Goal: Browse casually: Explore the website without a specific task or goal

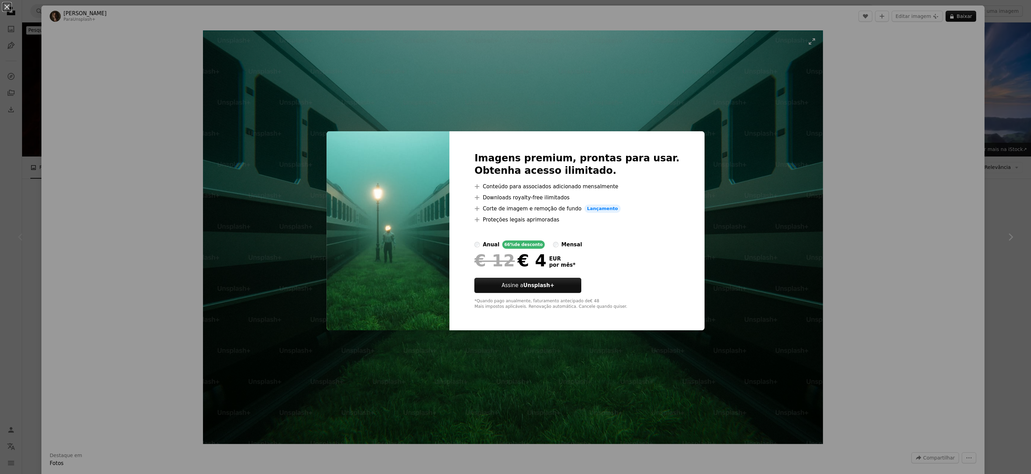
drag, startPoint x: 775, startPoint y: 110, endPoint x: 764, endPoint y: 112, distance: 11.2
click at [775, 110] on div "An X shape Imagens premium, prontas para usar. Obtenha acesso ilimitado. A plus…" at bounding box center [515, 237] width 1031 height 474
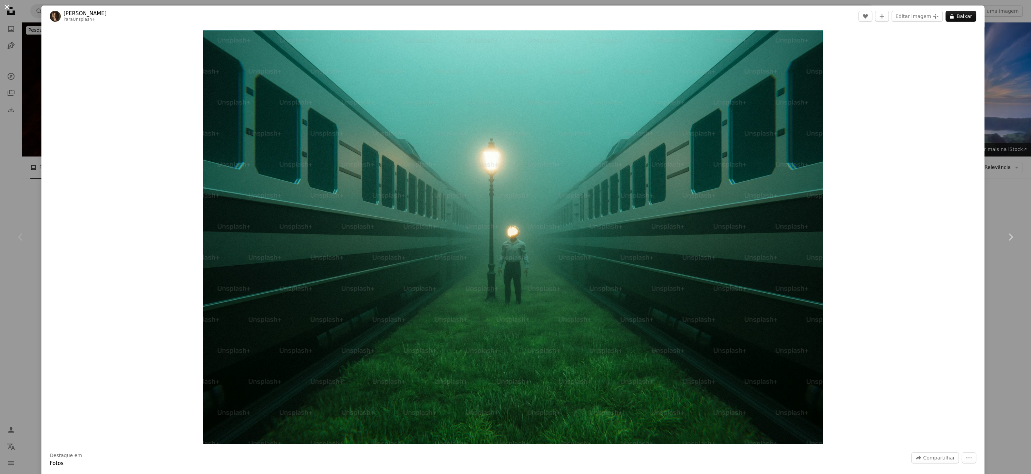
click at [10, 8] on button "An X shape" at bounding box center [7, 7] width 8 height 8
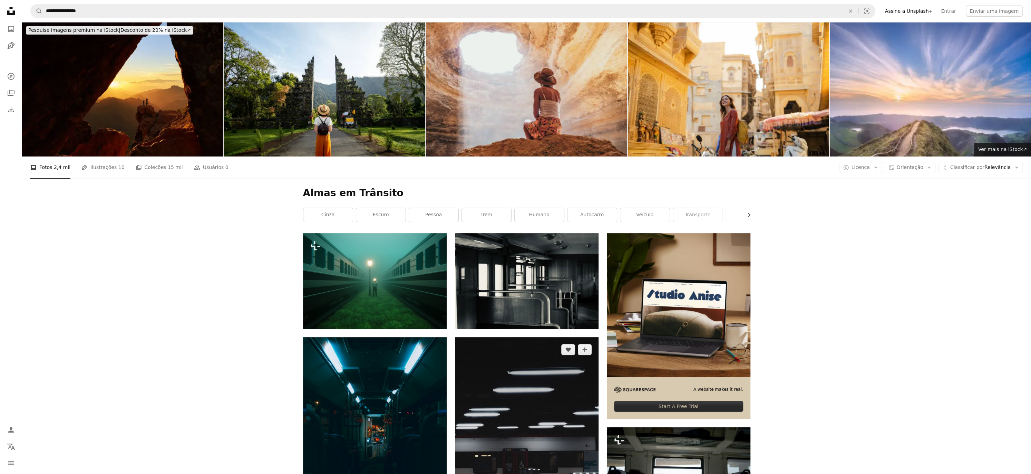
scroll to position [315, 0]
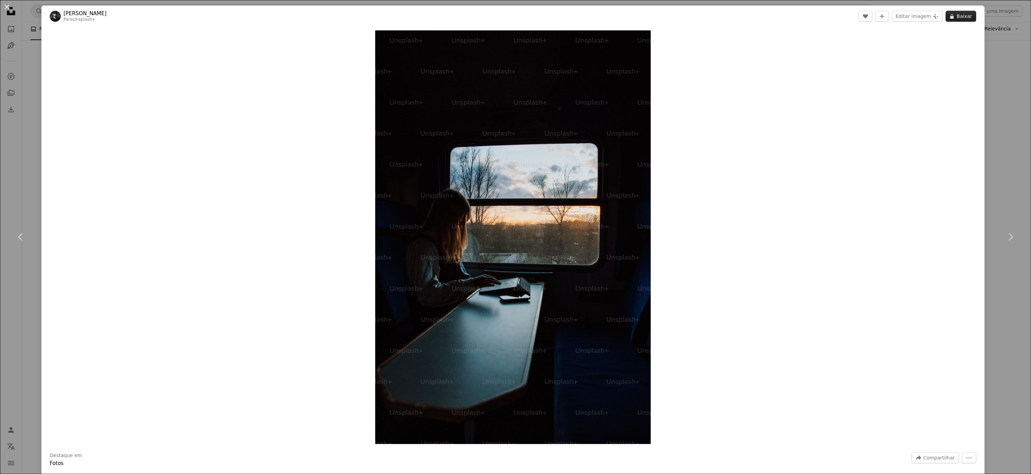
click at [968, 16] on button "A lock Baixar" at bounding box center [961, 16] width 31 height 11
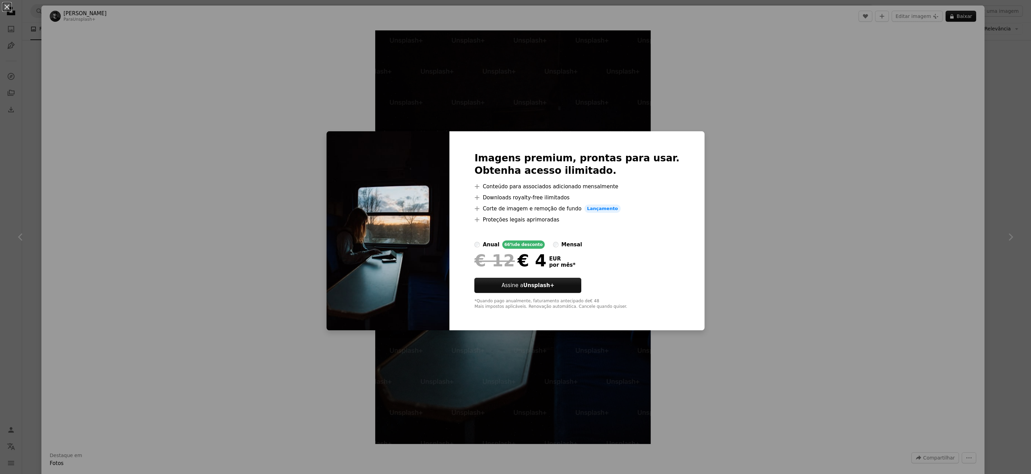
click at [743, 155] on div "An X shape Imagens premium, prontas para usar. Obtenha acesso ilimitado. A plus…" at bounding box center [515, 237] width 1031 height 474
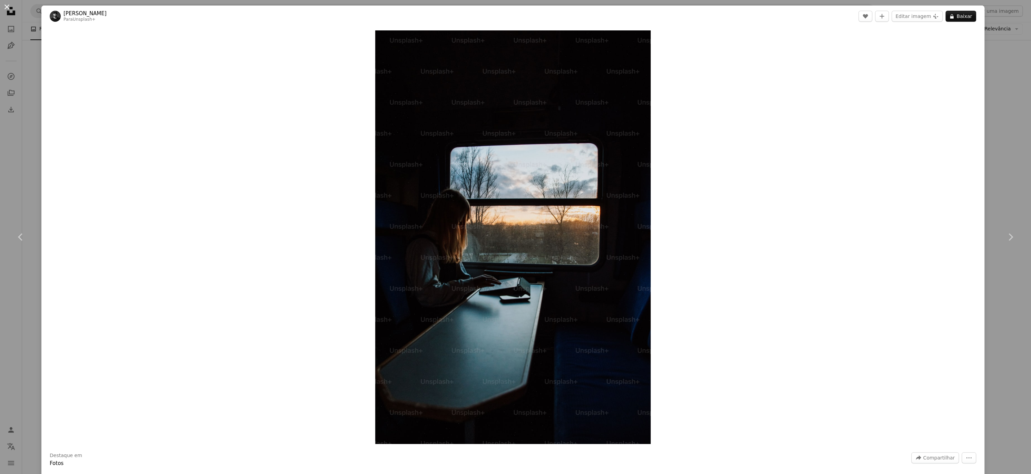
click at [9, 7] on button "An X shape" at bounding box center [7, 7] width 8 height 8
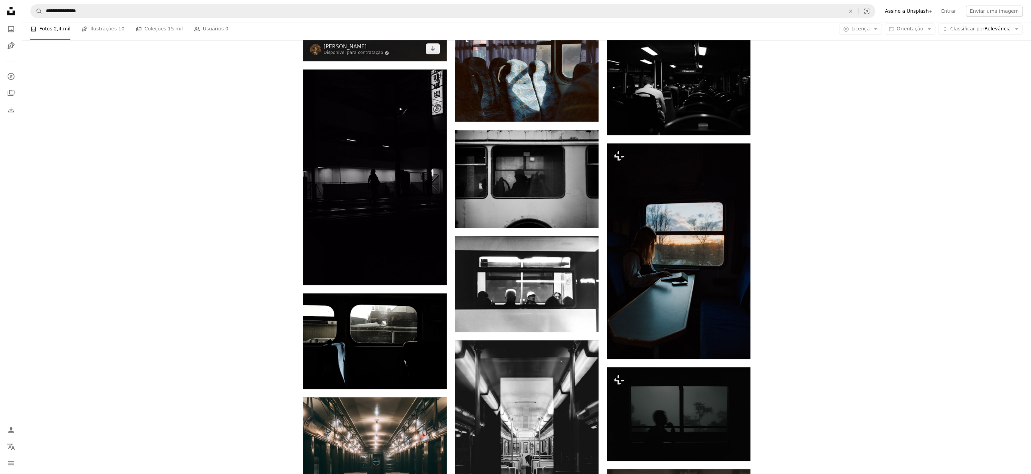
scroll to position [870, 0]
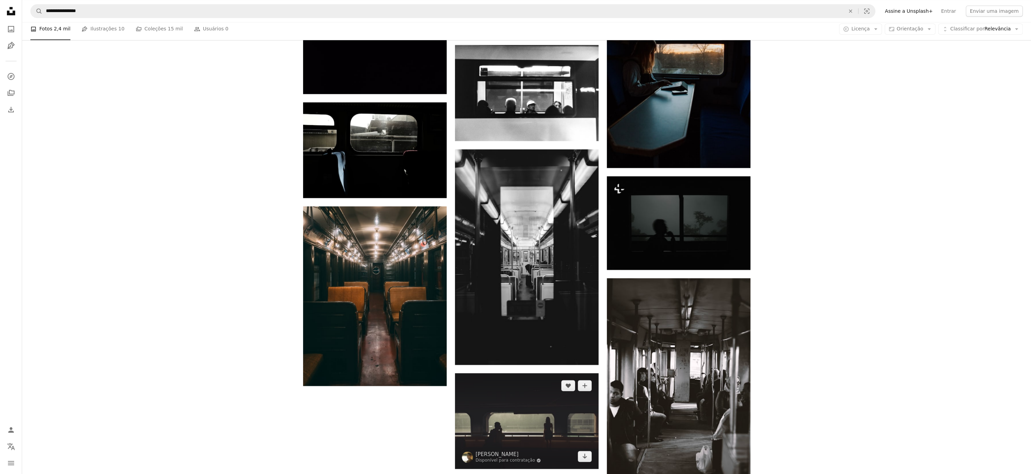
drag, startPoint x: 523, startPoint y: 287, endPoint x: 519, endPoint y: 287, distance: 4.2
click at [523, 373] on img at bounding box center [527, 421] width 144 height 96
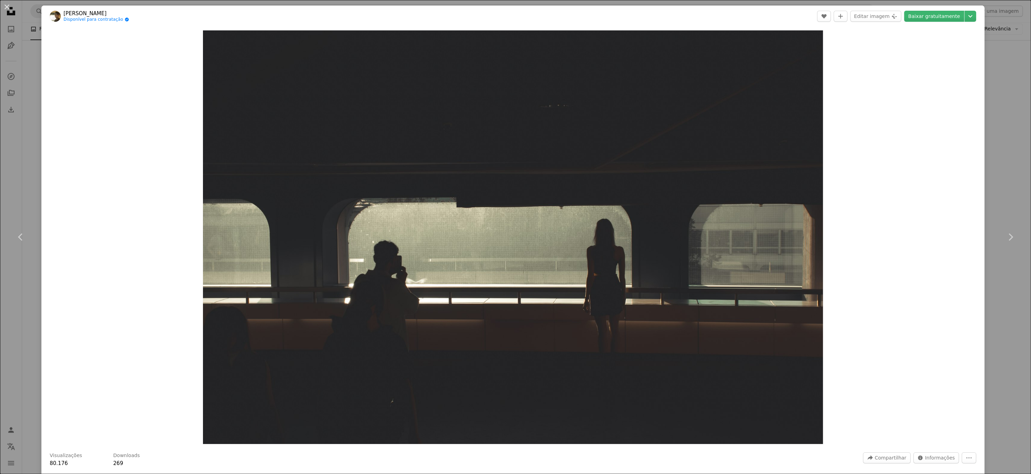
click at [902, 92] on div "Zoom in" at bounding box center [512, 237] width 943 height 420
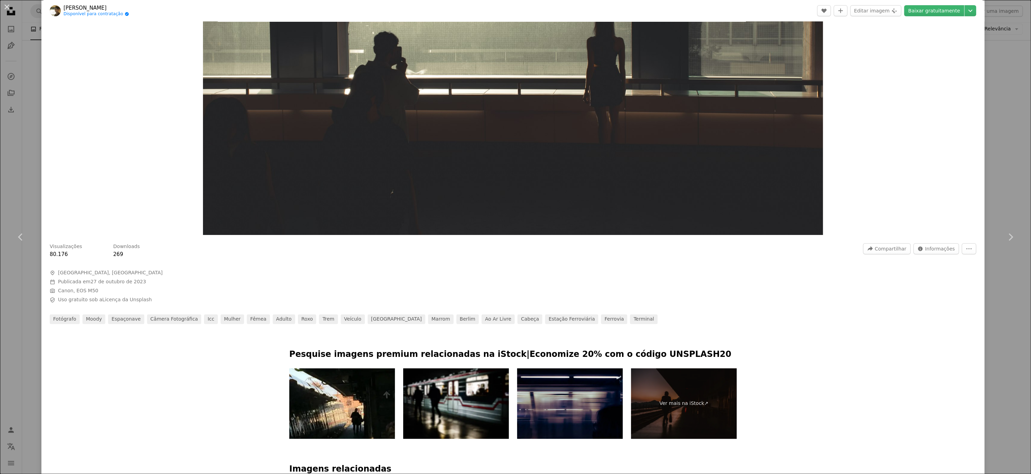
click at [436, 194] on img "Ampliar esta imagem" at bounding box center [513, 28] width 620 height 413
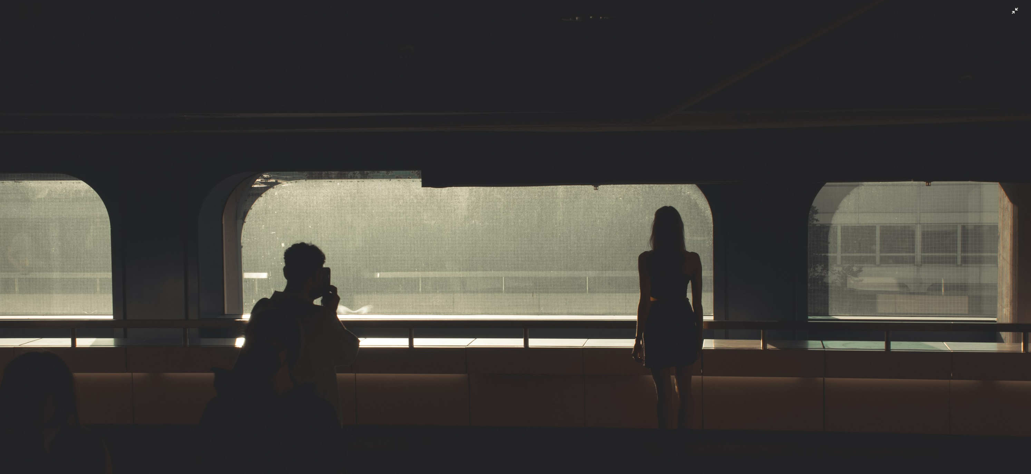
scroll to position [213, 0]
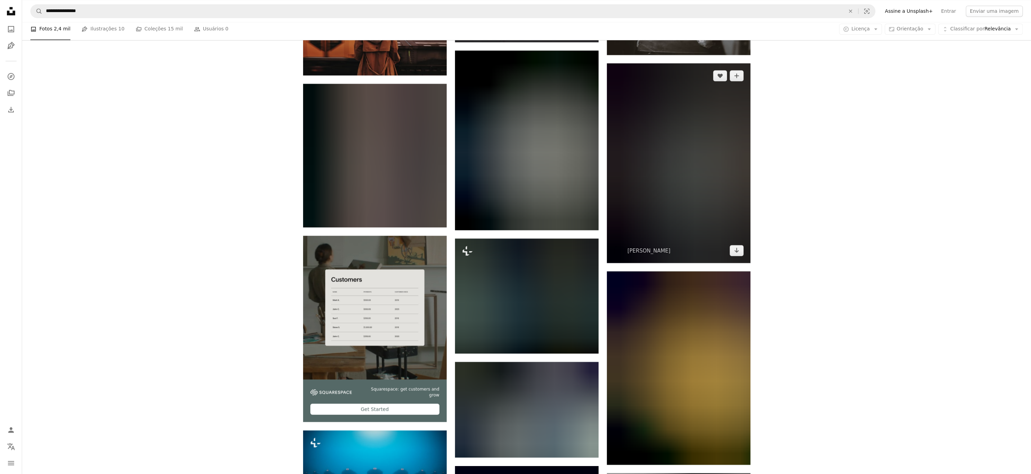
scroll to position [1323, 0]
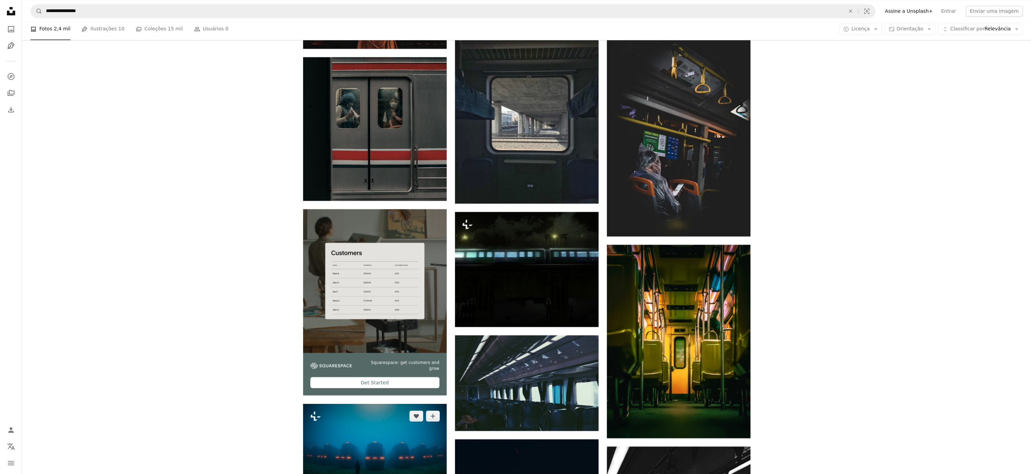
click at [396, 403] on img at bounding box center [375, 451] width 144 height 96
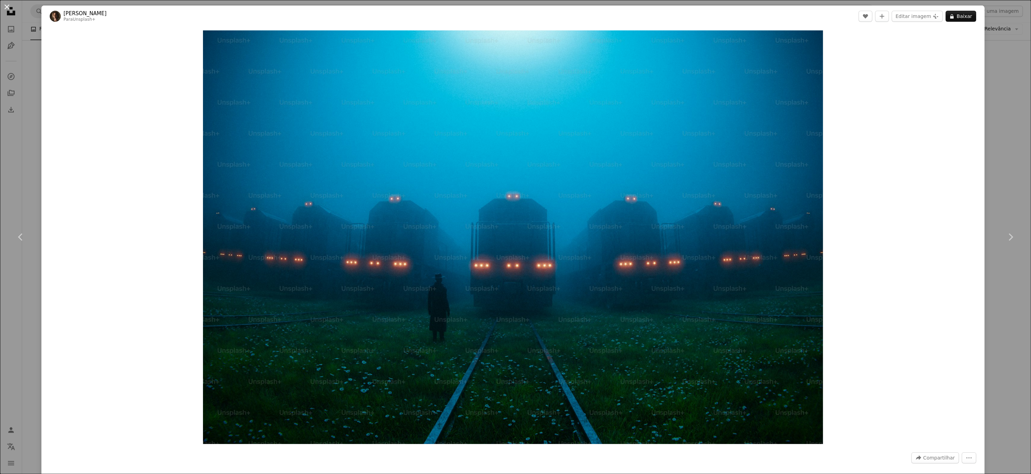
click at [8, 6] on button "An X shape" at bounding box center [7, 7] width 8 height 8
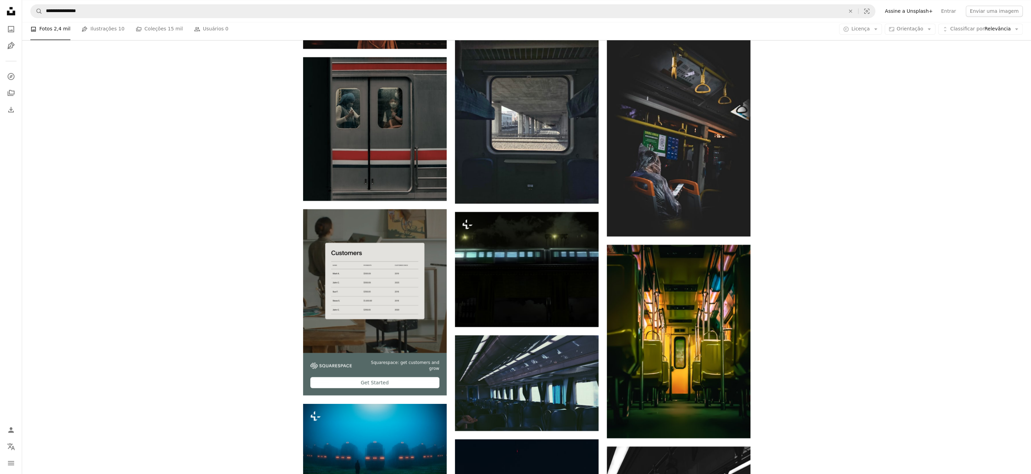
click at [934, 69] on div "Plus sign for Unsplash+ A heart A plus sign [PERSON_NAME] Para Unsplash+ A lock…" at bounding box center [526, 118] width 1009 height 2416
